Goal: Information Seeking & Learning: Find contact information

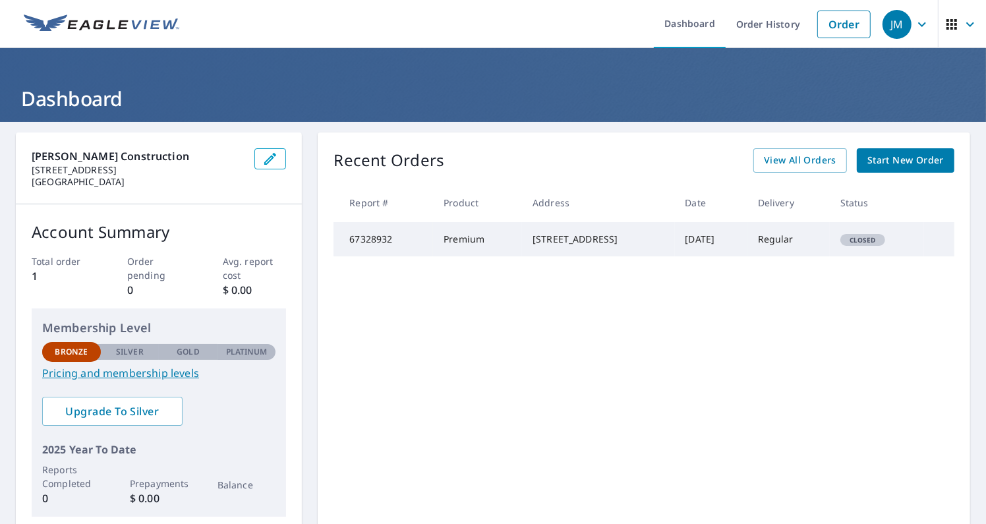
click at [426, 327] on div "Recent Orders View All Orders Start New Order Report # Product Address Date Del…" at bounding box center [644, 332] width 652 height 400
click at [914, 24] on icon "button" at bounding box center [922, 24] width 16 height 16
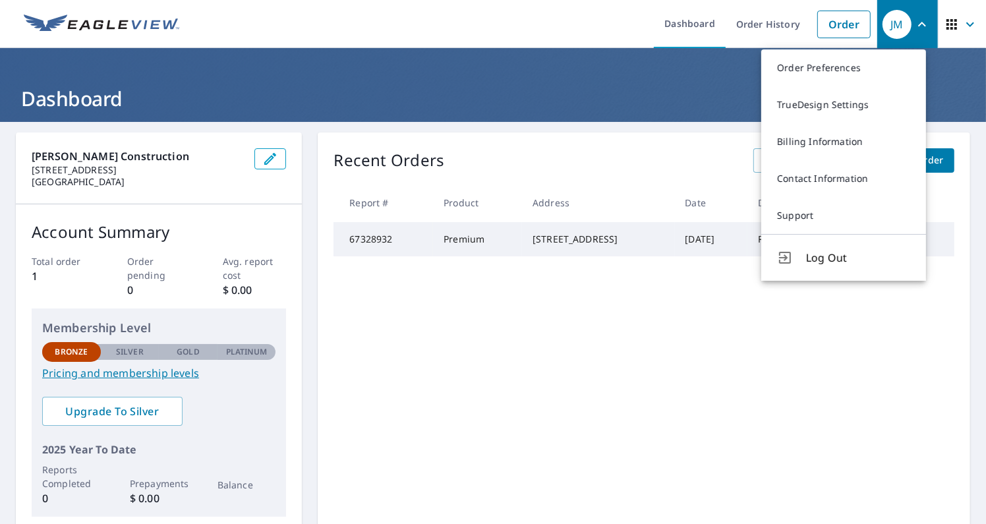
click at [914, 24] on icon "button" at bounding box center [922, 24] width 16 height 16
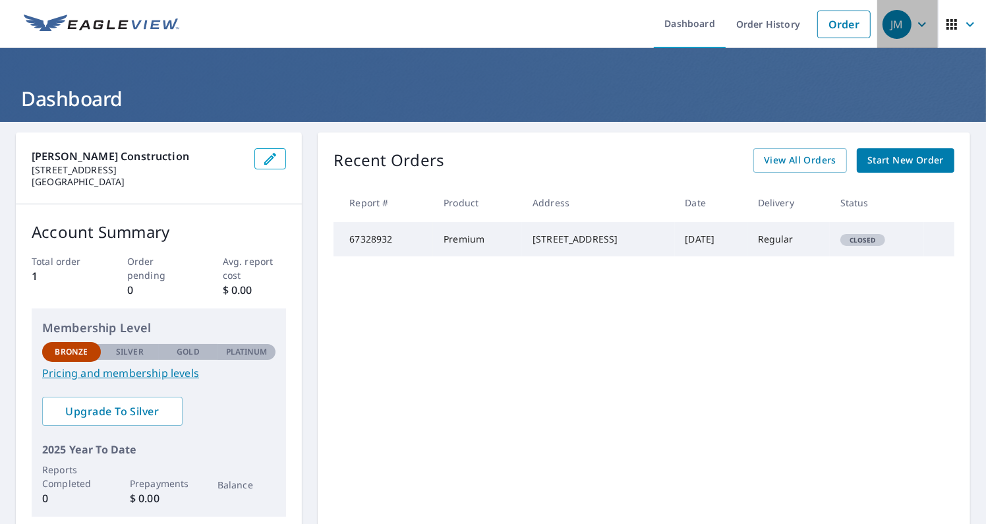
click at [914, 27] on icon "button" at bounding box center [922, 24] width 16 height 16
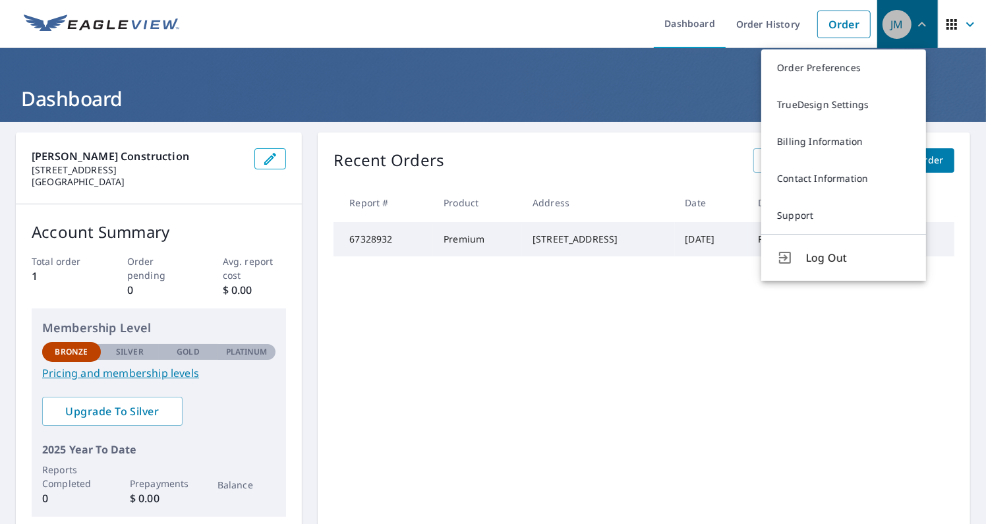
click at [914, 27] on icon "button" at bounding box center [922, 24] width 16 height 16
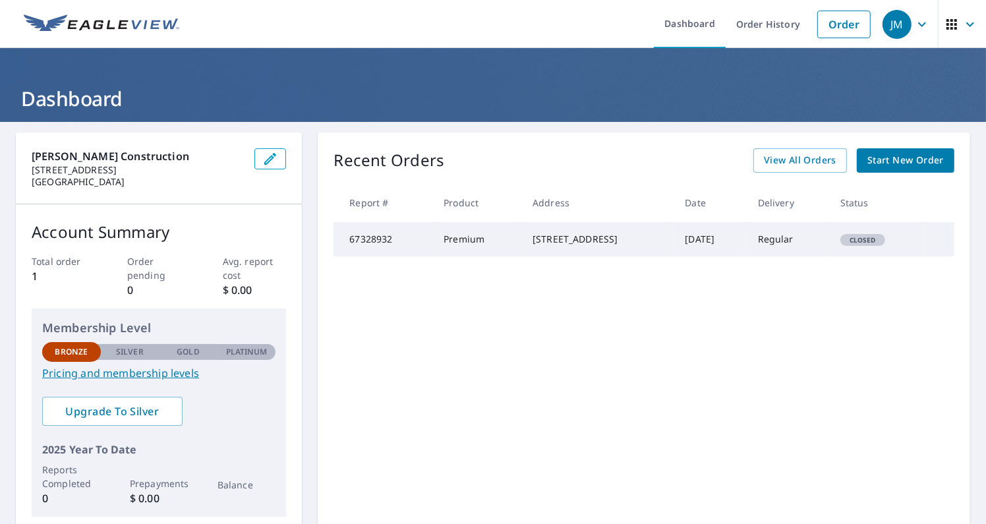
click at [145, 165] on p "[STREET_ADDRESS]" at bounding box center [138, 170] width 212 height 12
click at [914, 28] on icon "button" at bounding box center [922, 24] width 16 height 16
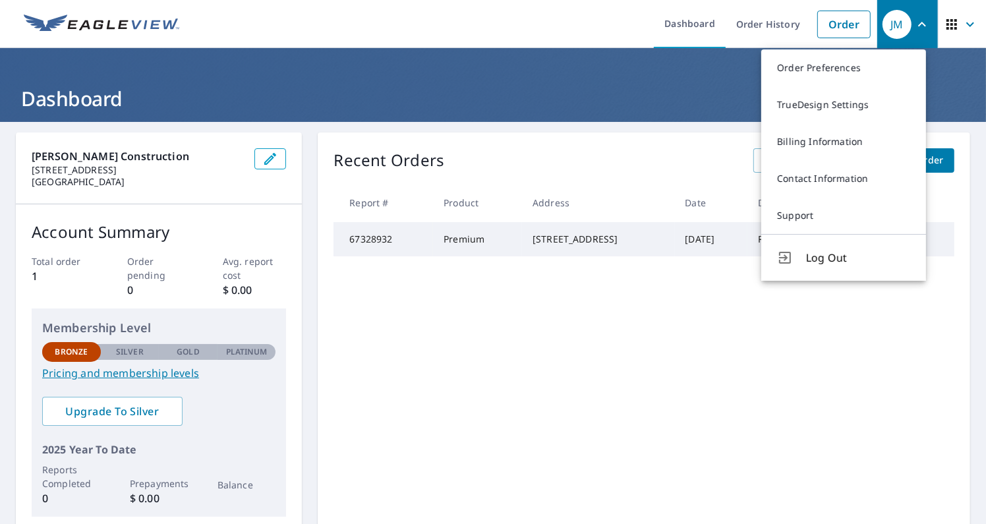
click at [943, 22] on icon "button" at bounding box center [951, 24] width 16 height 16
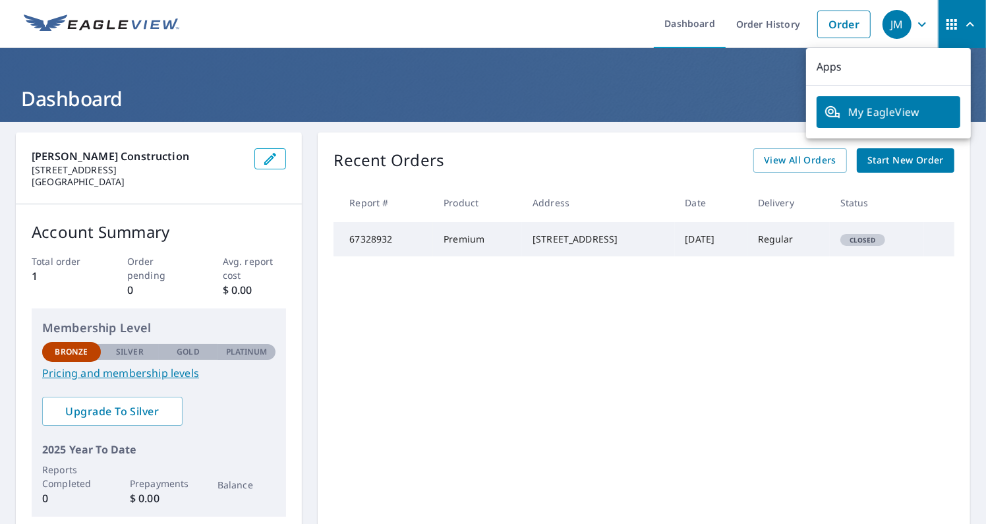
click at [943, 22] on icon "button" at bounding box center [951, 24] width 16 height 16
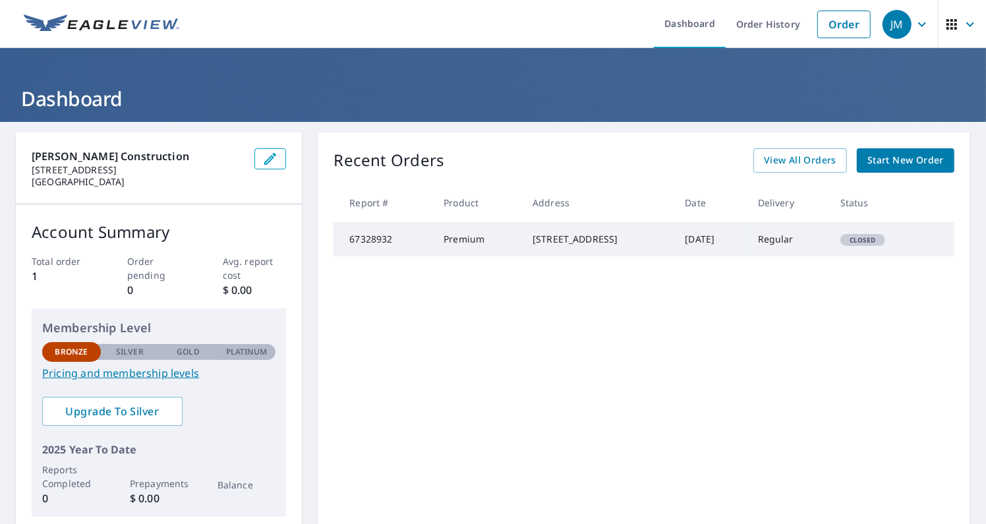
click at [914, 22] on icon "button" at bounding box center [922, 24] width 16 height 16
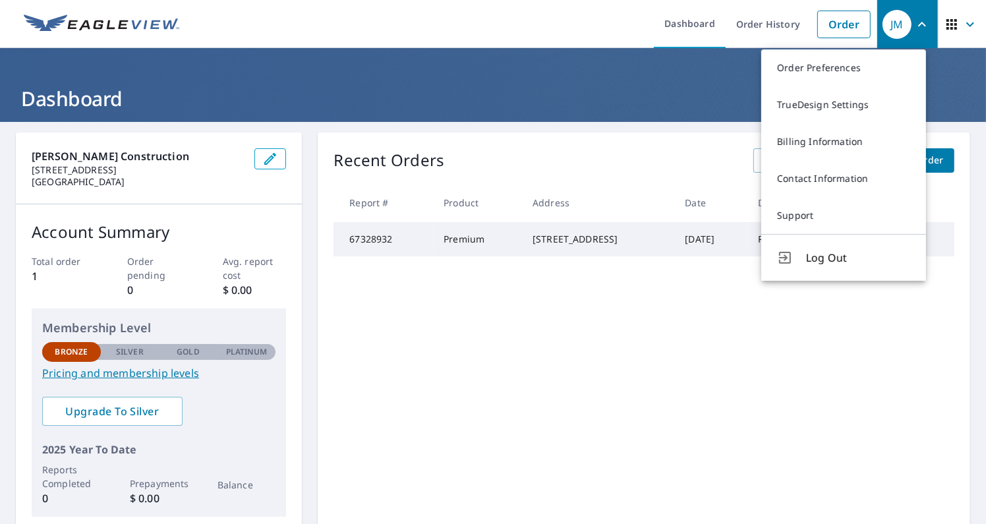
click at [918, 22] on icon "button" at bounding box center [922, 24] width 8 height 5
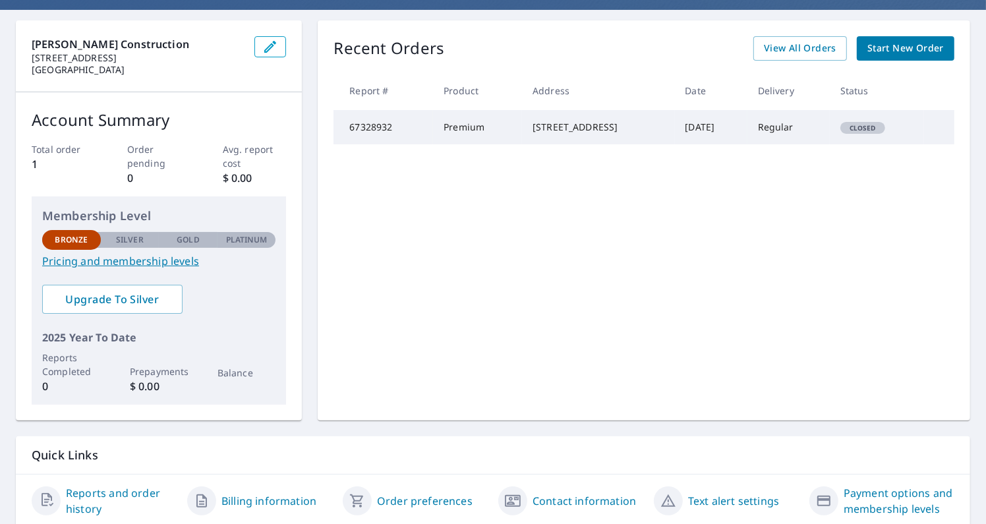
scroll to position [158, 0]
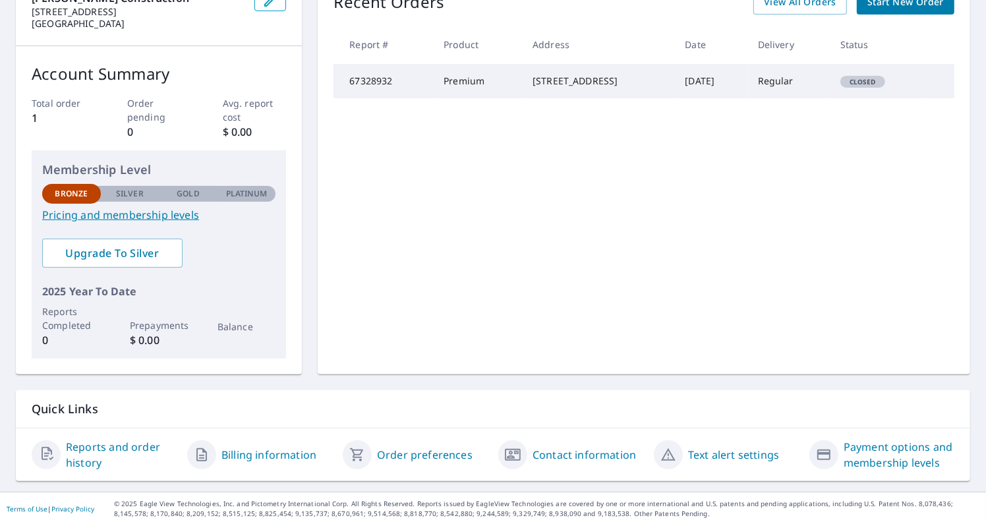
click at [449, 455] on link "Order preferences" at bounding box center [425, 455] width 96 height 16
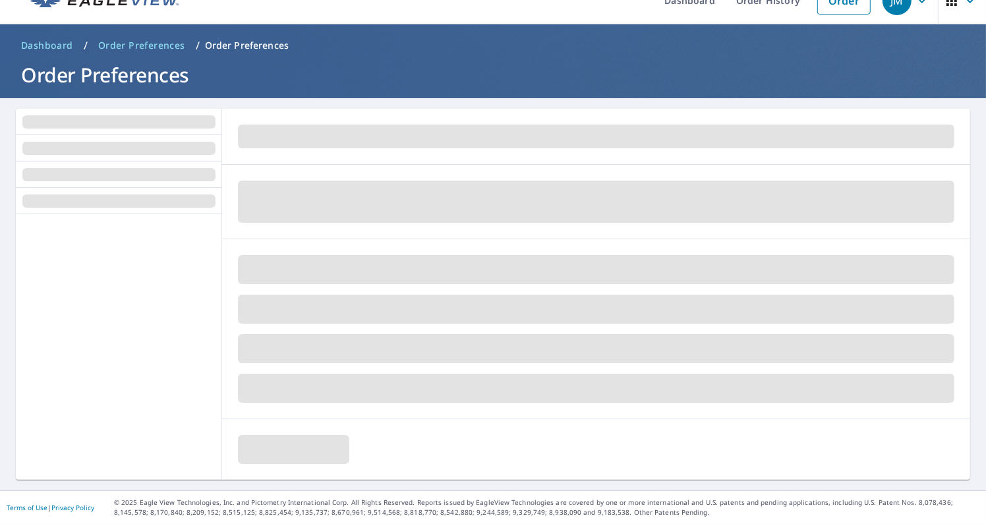
scroll to position [22, 0]
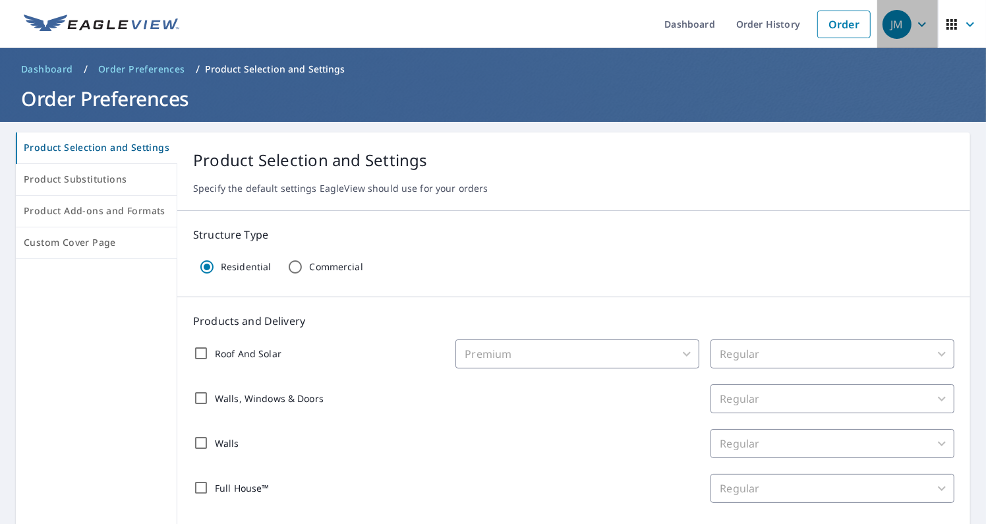
click at [914, 25] on icon "button" at bounding box center [922, 24] width 16 height 16
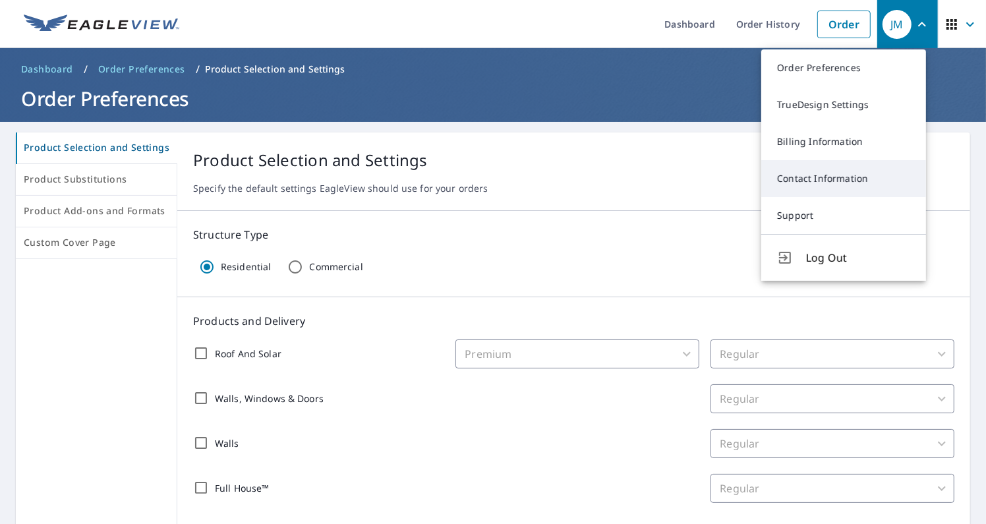
click at [852, 179] on link "Contact Information" at bounding box center [843, 178] width 165 height 37
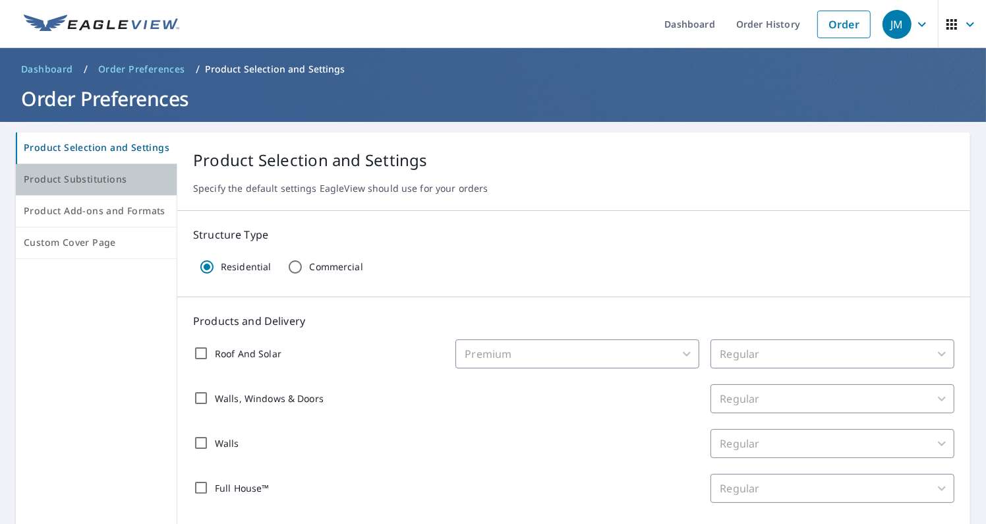
click at [120, 183] on span "Product Substitutions" at bounding box center [96, 179] width 145 height 16
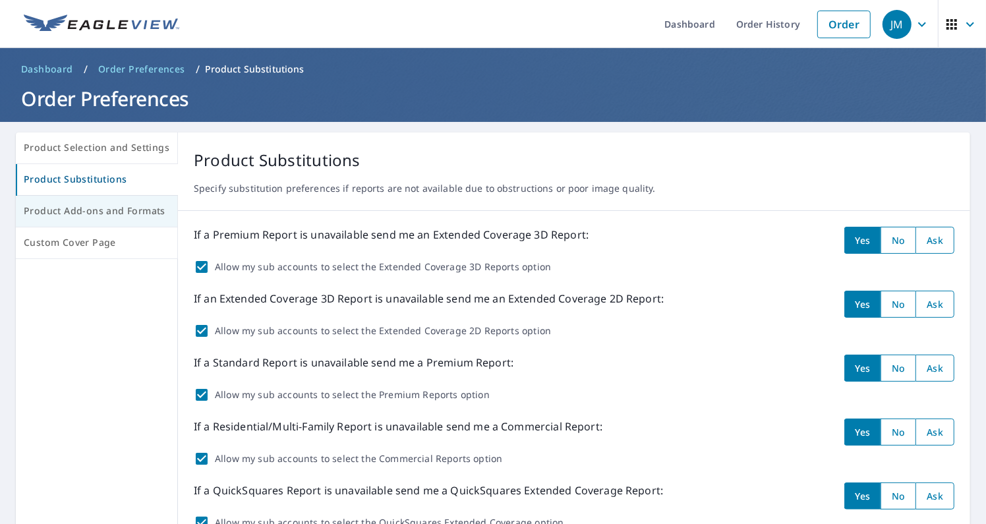
click at [130, 211] on span "Product Add-ons and Formats" at bounding box center [97, 211] width 146 height 16
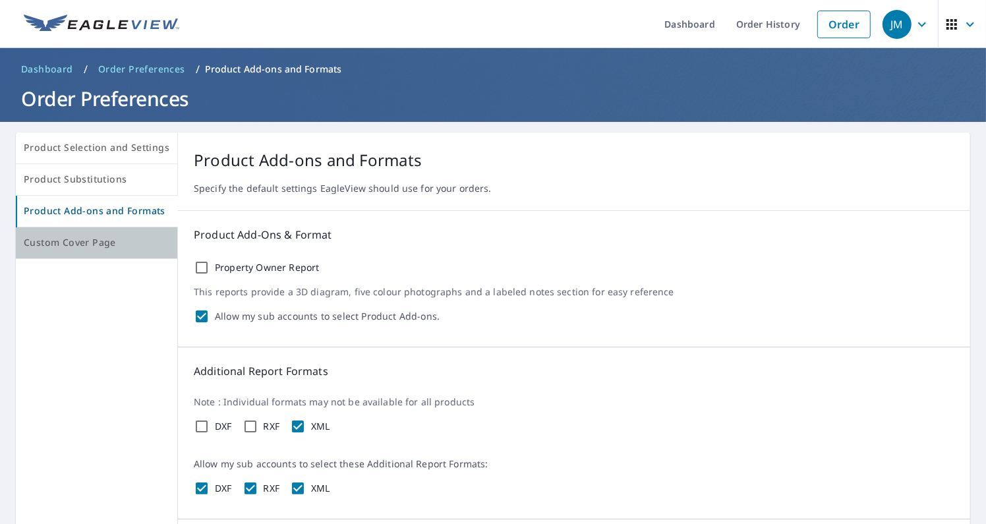
click at [132, 244] on span "Custom Cover Page" at bounding box center [97, 243] width 146 height 16
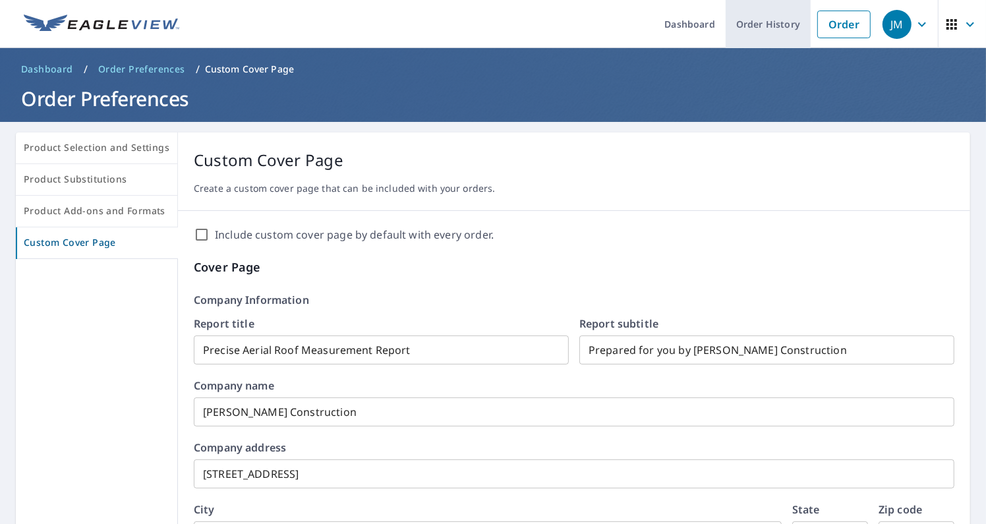
click at [759, 29] on link "Order History" at bounding box center [767, 24] width 85 height 48
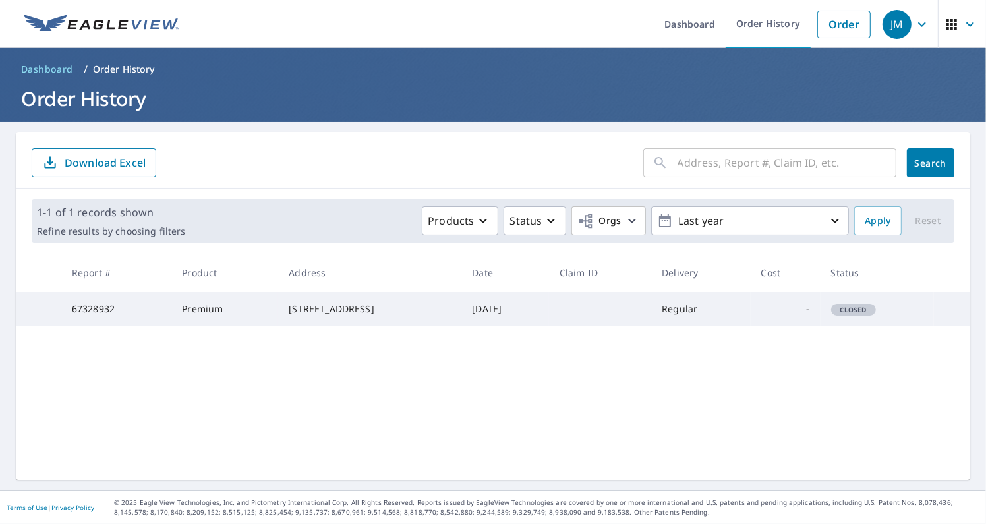
click at [561, 388] on div "​ Search Download Excel 1-1 of 1 records shown Refine results by choosing filte…" at bounding box center [493, 305] width 954 height 347
click at [848, 314] on span "Closed" at bounding box center [853, 309] width 42 height 9
click at [188, 316] on td "Premium" at bounding box center [224, 309] width 107 height 34
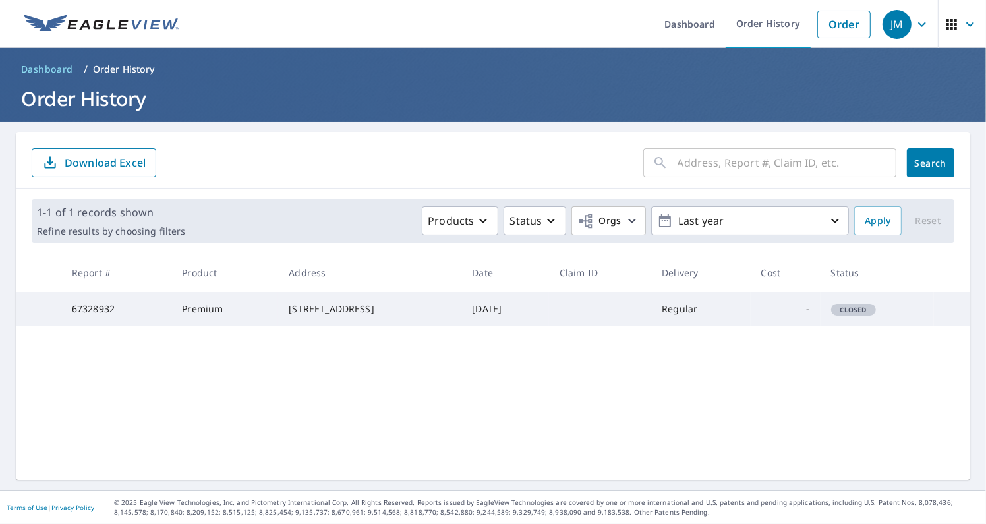
click at [101, 316] on td "67328932" at bounding box center [116, 309] width 110 height 34
click at [360, 356] on div "​ Search Download Excel 1-1 of 1 records shown Refine results by choosing filte…" at bounding box center [493, 305] width 954 height 347
drag, startPoint x: 362, startPoint y: 316, endPoint x: 264, endPoint y: 314, distance: 98.8
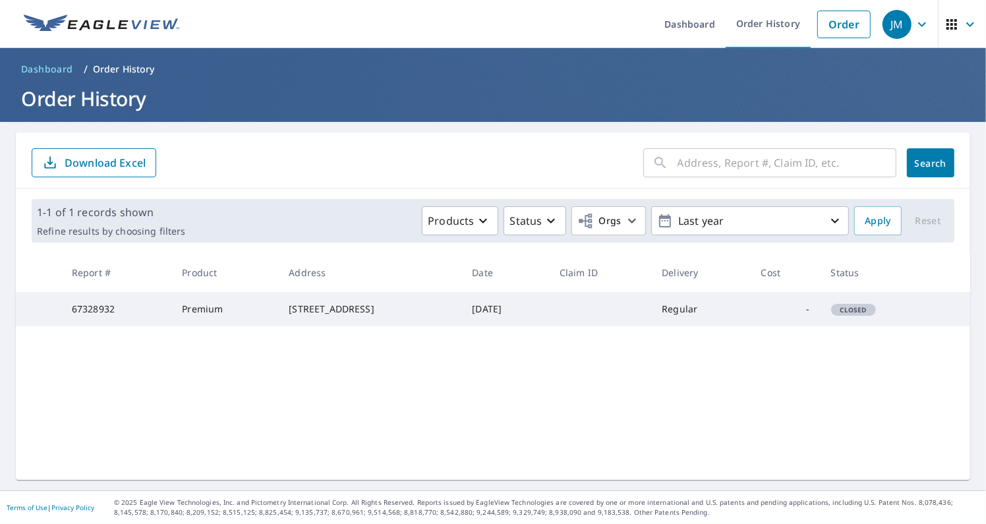
click at [278, 314] on td "[STREET_ADDRESS]" at bounding box center [369, 309] width 183 height 34
copy div "[STREET_ADDRESS]"
click at [624, 383] on div "​ Search Download Excel 1-1 of 1 records shown Refine results by choosing filte…" at bounding box center [493, 305] width 954 height 347
click at [614, 211] on button "Orgs" at bounding box center [608, 220] width 74 height 29
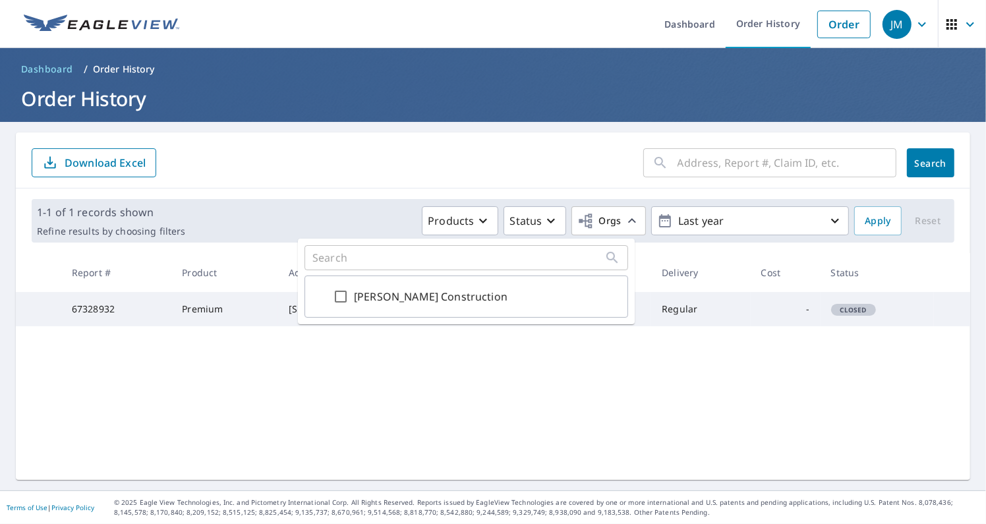
click at [345, 292] on input "[PERSON_NAME] Construction" at bounding box center [341, 297] width 16 height 16
checkbox input "true"
click at [627, 361] on div "​ Search Download Excel 1-1 of 1 records shown Refine results by choosing filte…" at bounding box center [493, 305] width 954 height 347
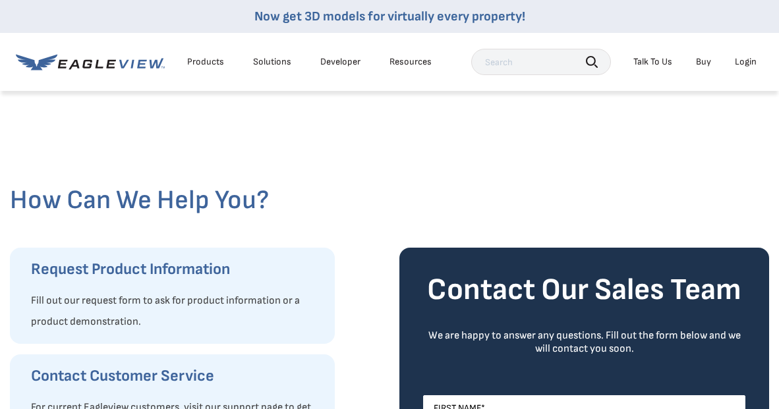
click at [653, 44] on div "Products Solutions Developer Resources Search Talk To Us Buy Login" at bounding box center [389, 62] width 747 height 58
click at [653, 59] on div "Talk To Us" at bounding box center [652, 62] width 39 height 12
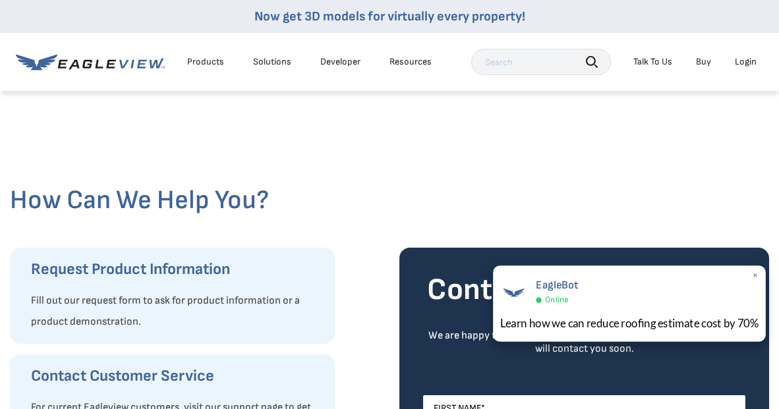
click at [630, 326] on div "Learn how we can reduce roofing estimate cost by 70%" at bounding box center [629, 323] width 259 height 16
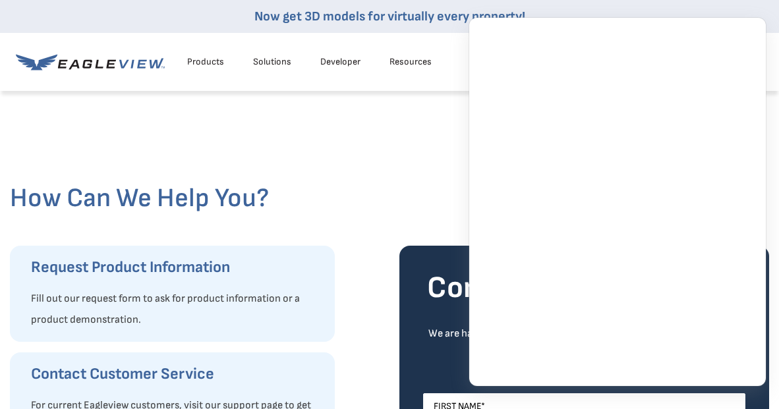
scroll to position [3, 0]
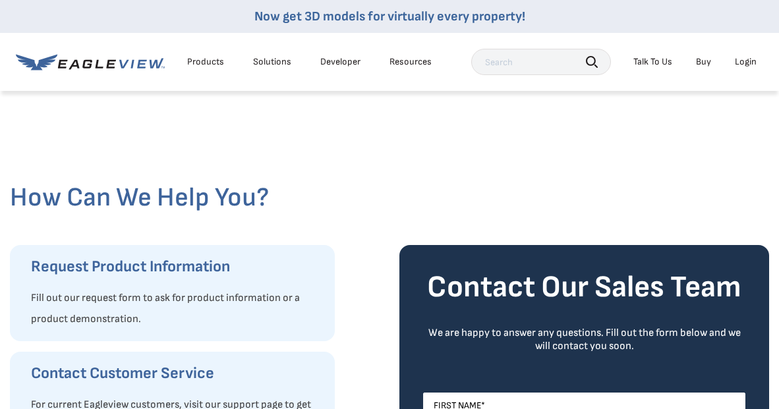
click at [403, 115] on div at bounding box center [389, 134] width 759 height 95
